Goal: Task Accomplishment & Management: Manage account settings

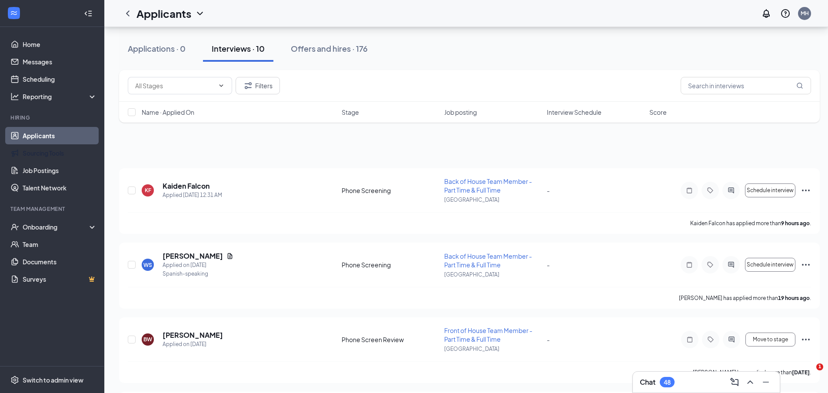
scroll to position [522, 0]
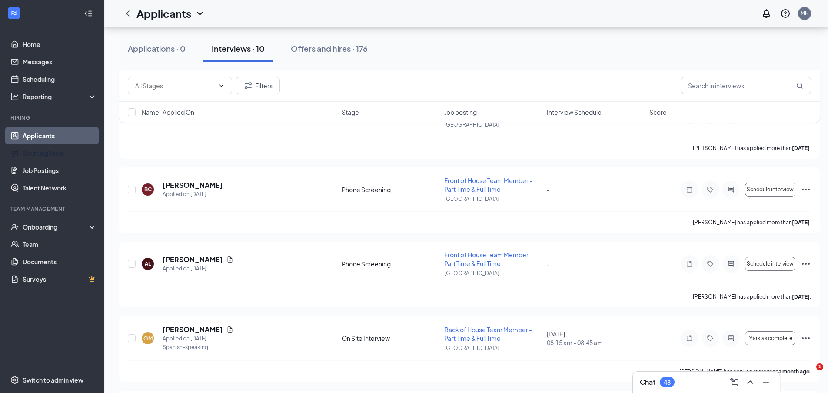
click at [52, 130] on link "Applicants" at bounding box center [60, 135] width 74 height 17
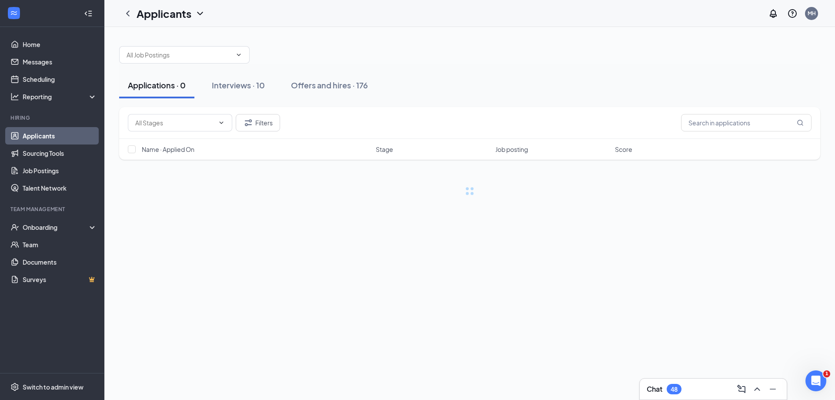
click at [318, 50] on div at bounding box center [469, 50] width 701 height 26
click at [327, 80] on div "Offers and hires · 176" at bounding box center [329, 85] width 77 height 11
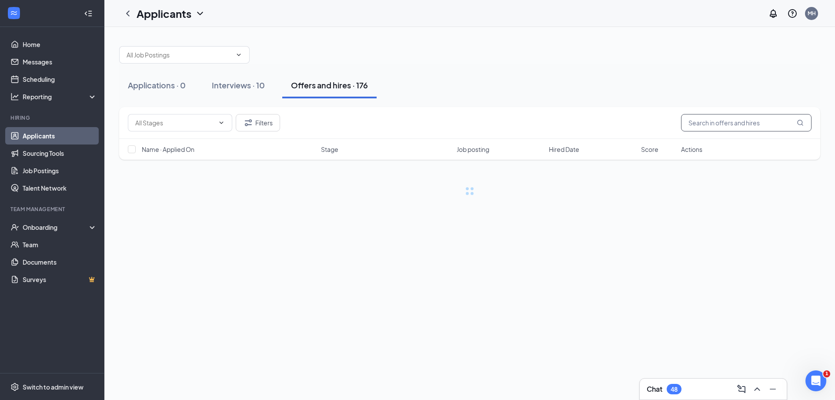
click at [714, 123] on input "text" at bounding box center [746, 122] width 130 height 17
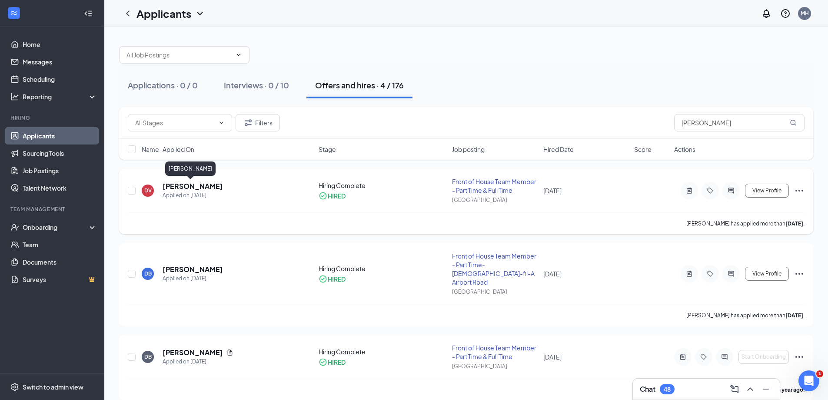
click at [195, 187] on h5 "[PERSON_NAME]" at bounding box center [193, 186] width 60 height 10
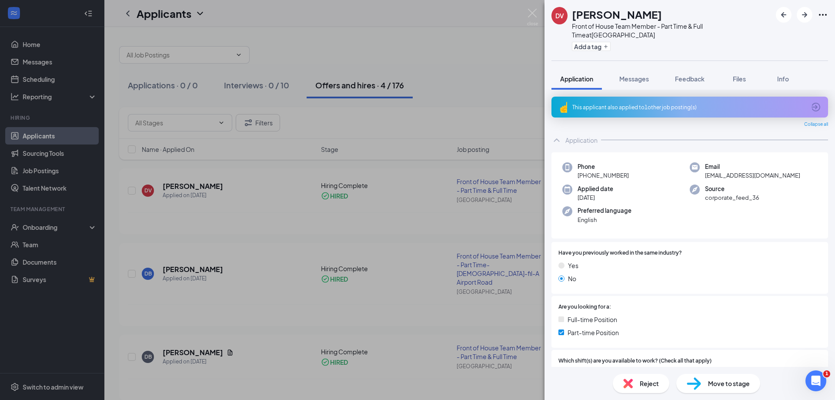
click at [638, 103] on div "This applicant also applied to 1 other job posting(s)" at bounding box center [688, 106] width 233 height 7
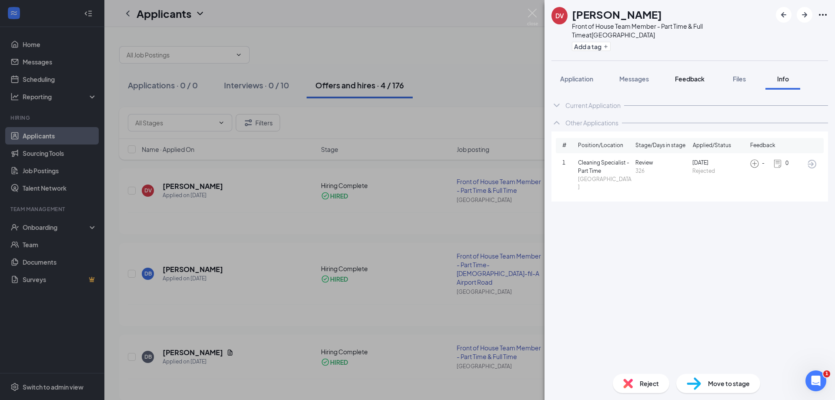
click at [675, 72] on button "Feedback" at bounding box center [689, 79] width 47 height 22
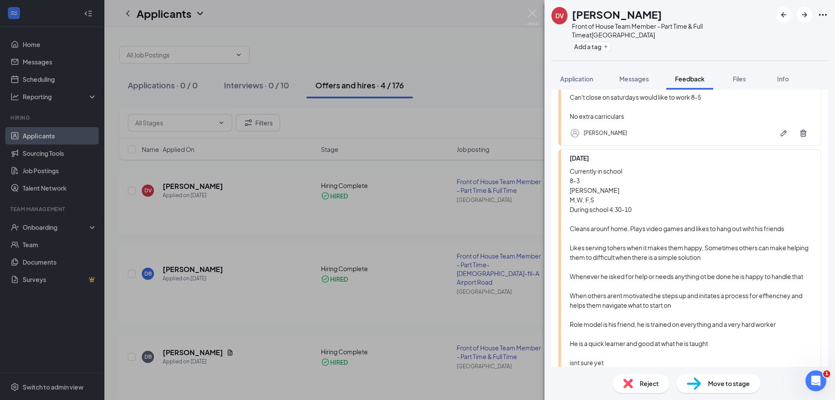
scroll to position [261, 0]
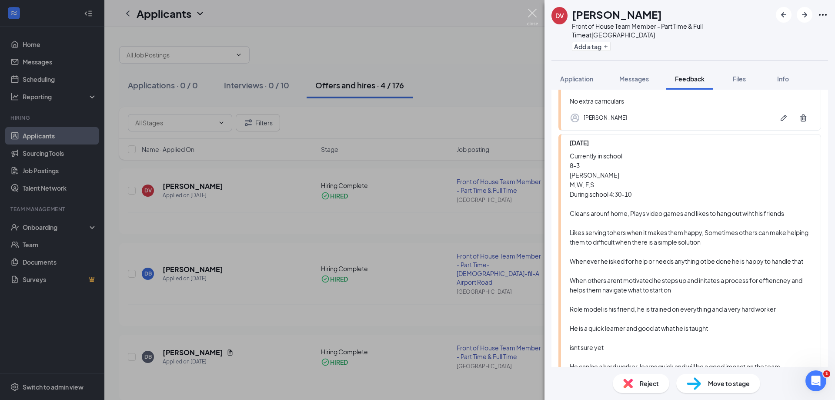
click at [531, 19] on img at bounding box center [532, 17] width 11 height 17
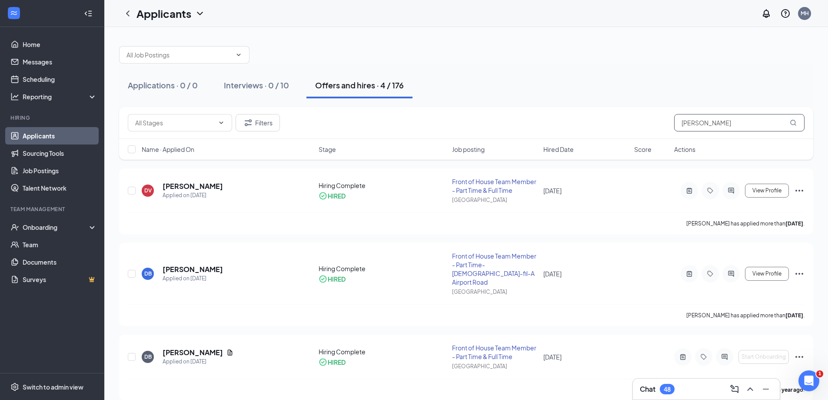
click at [716, 122] on input "[PERSON_NAME]" at bounding box center [739, 122] width 130 height 17
type input "D"
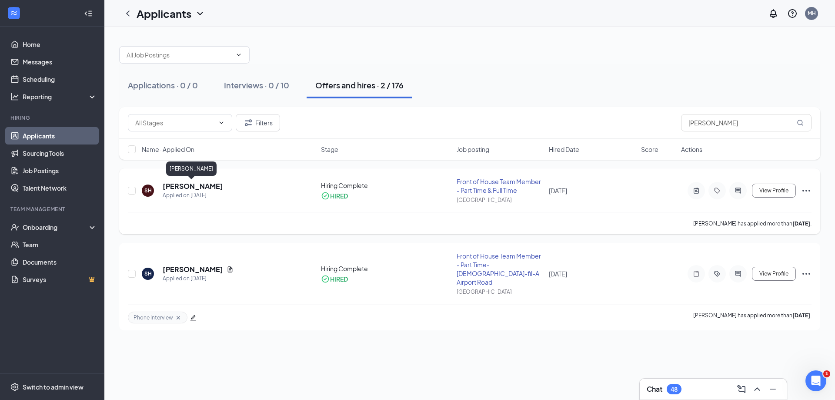
click at [184, 183] on h5 "[PERSON_NAME]" at bounding box center [193, 186] width 60 height 10
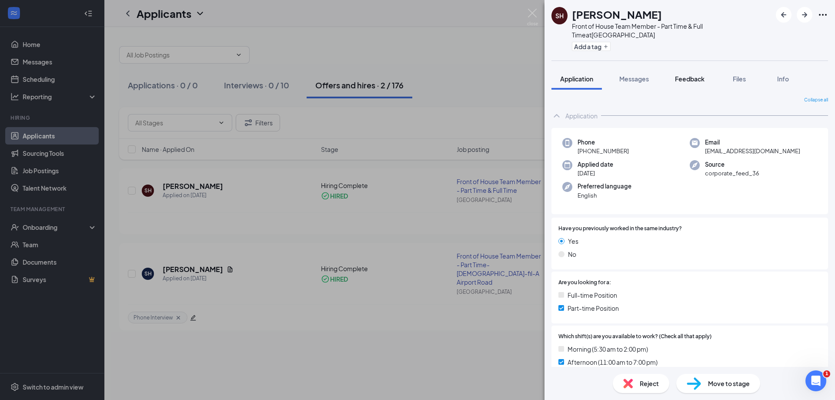
click at [696, 75] on span "Feedback" at bounding box center [690, 79] width 30 height 8
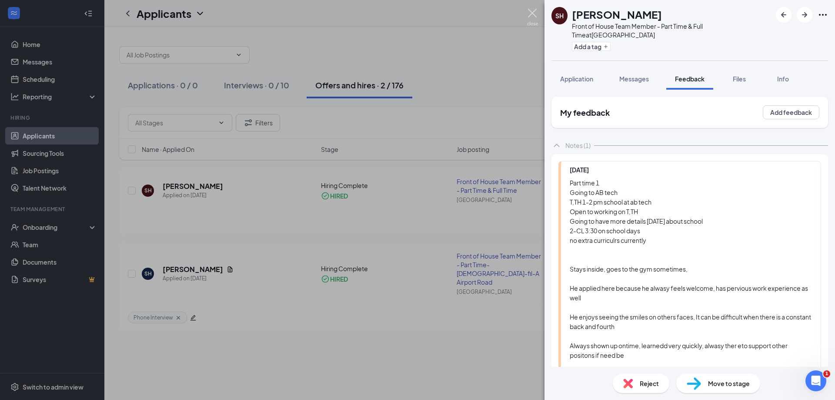
click at [531, 12] on img at bounding box center [532, 17] width 11 height 17
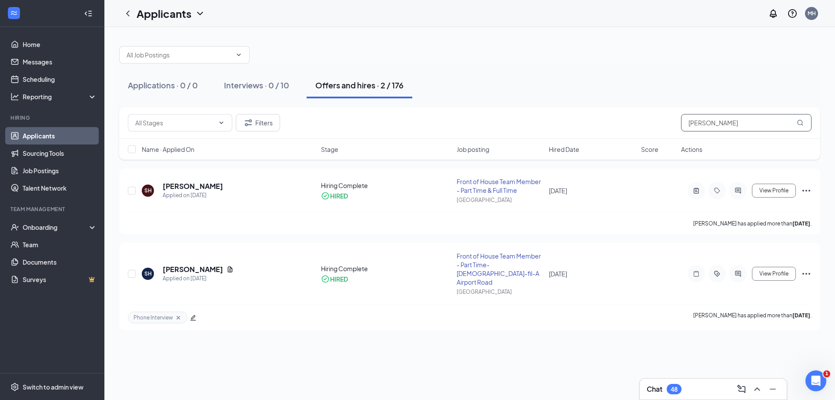
click at [722, 124] on input "[PERSON_NAME]" at bounding box center [746, 122] width 130 height 17
type input "S"
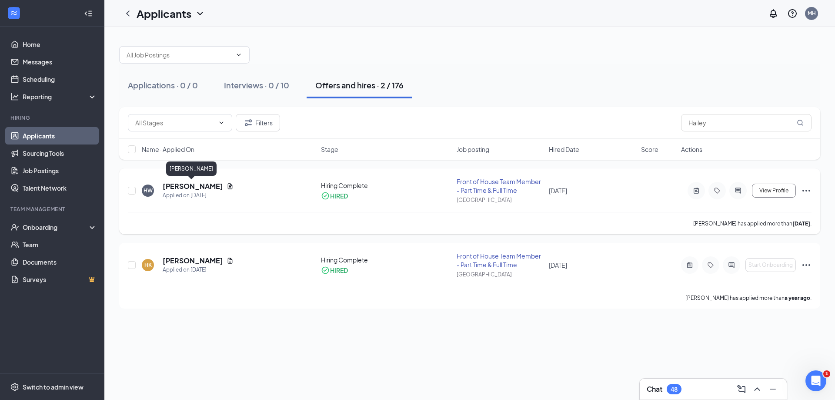
click at [202, 185] on h5 "[PERSON_NAME]" at bounding box center [193, 186] width 60 height 10
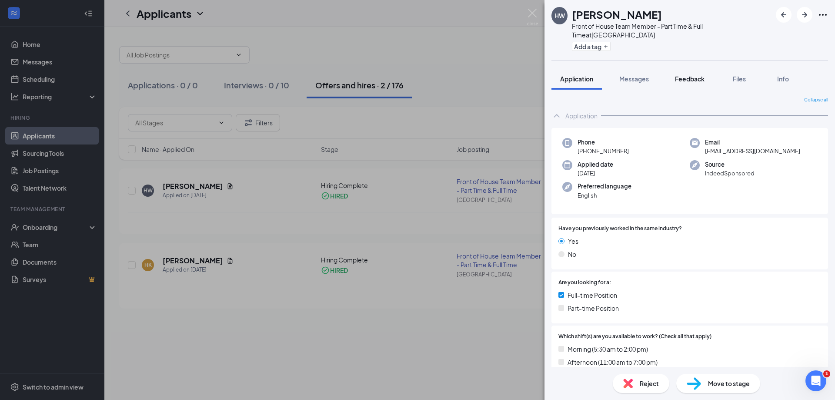
click at [681, 75] on span "Feedback" at bounding box center [690, 79] width 30 height 8
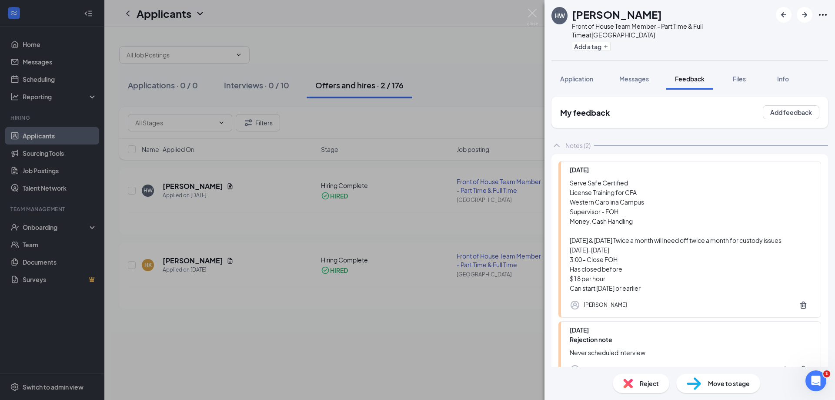
scroll to position [43, 0]
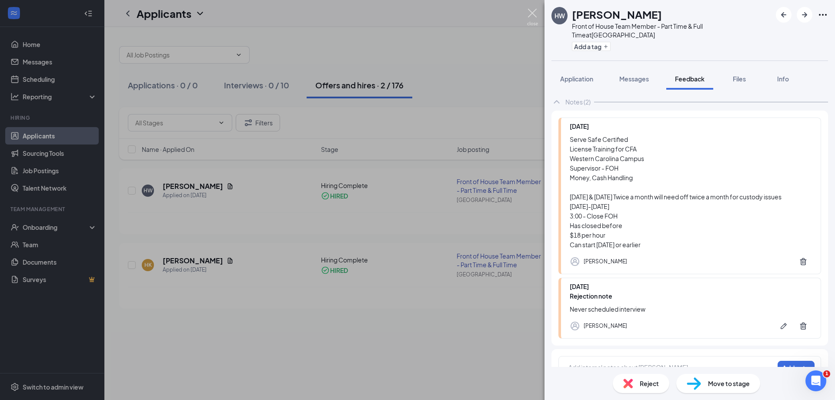
click at [535, 10] on img at bounding box center [532, 17] width 11 height 17
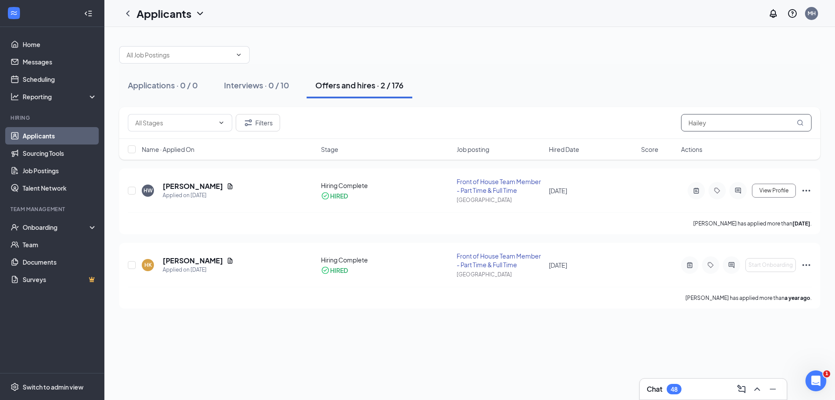
click at [728, 115] on input "Hailey" at bounding box center [746, 122] width 130 height 17
type input "H"
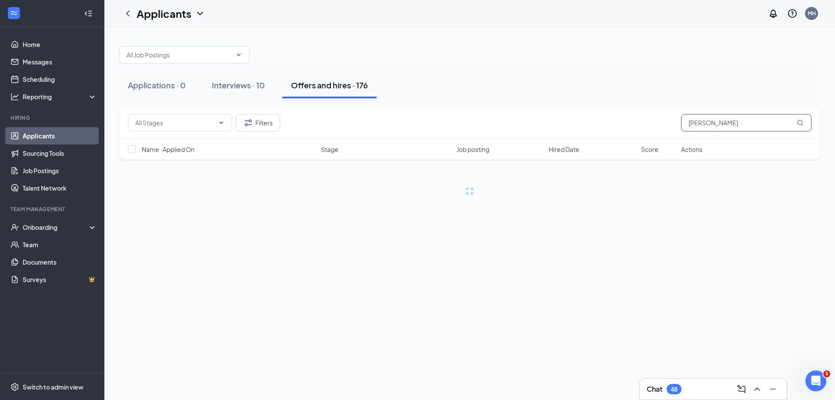
type input "[PERSON_NAME]"
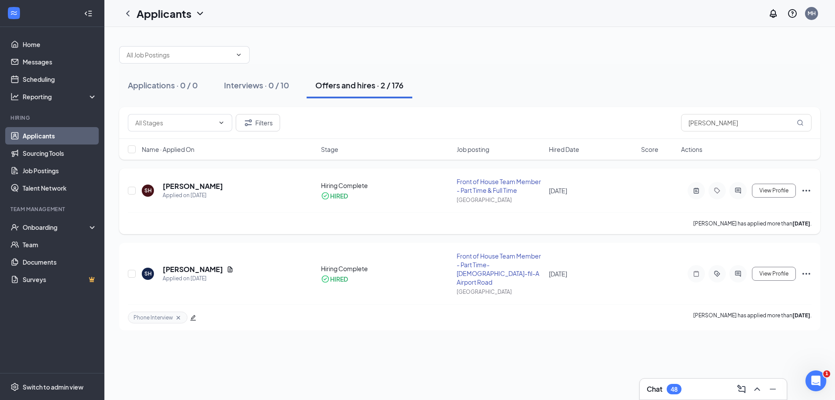
click at [180, 185] on h5 "[PERSON_NAME]" at bounding box center [193, 186] width 60 height 10
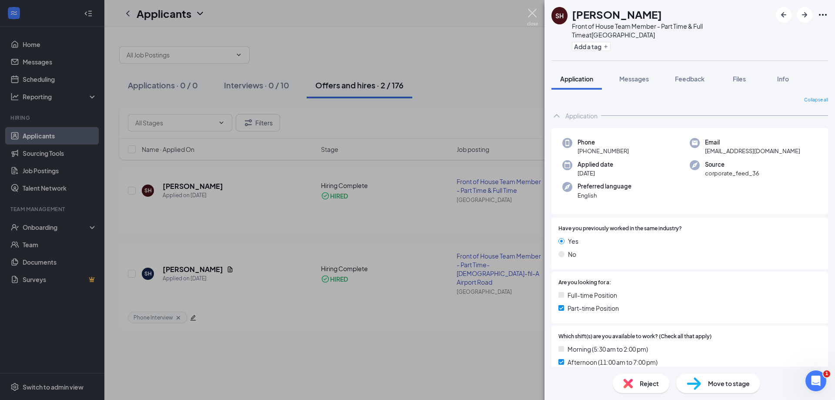
click at [532, 13] on img at bounding box center [532, 17] width 11 height 17
